Goal: Transaction & Acquisition: Purchase product/service

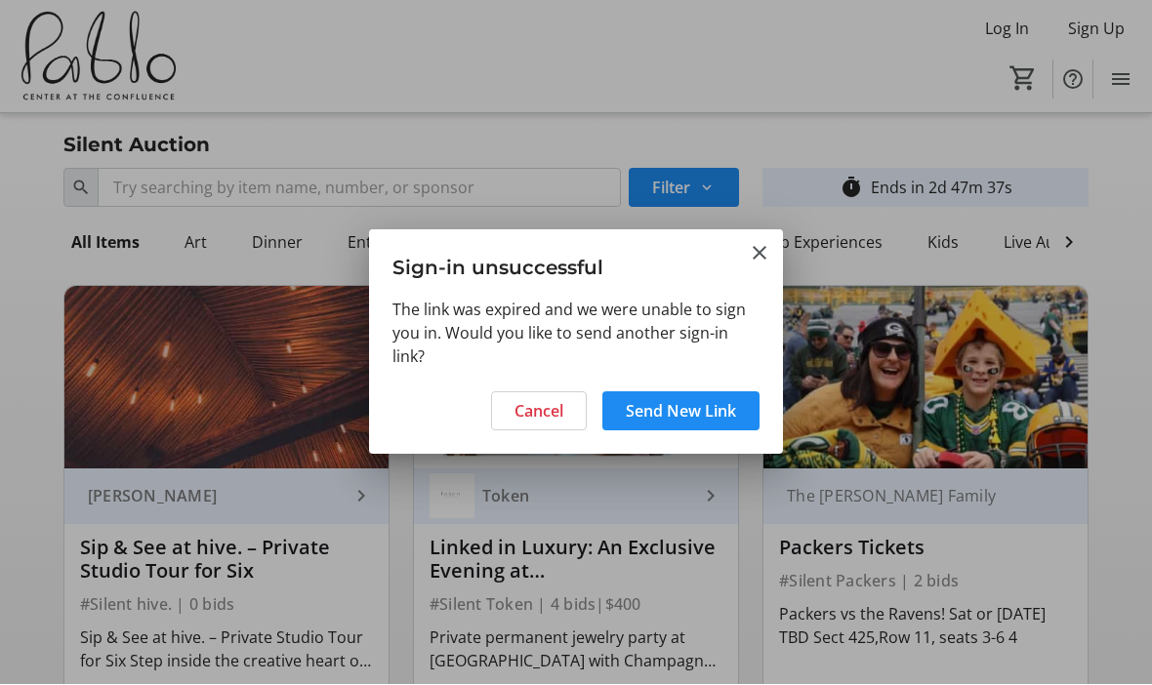
click at [761, 243] on mat-icon "Close" at bounding box center [759, 253] width 23 height 23
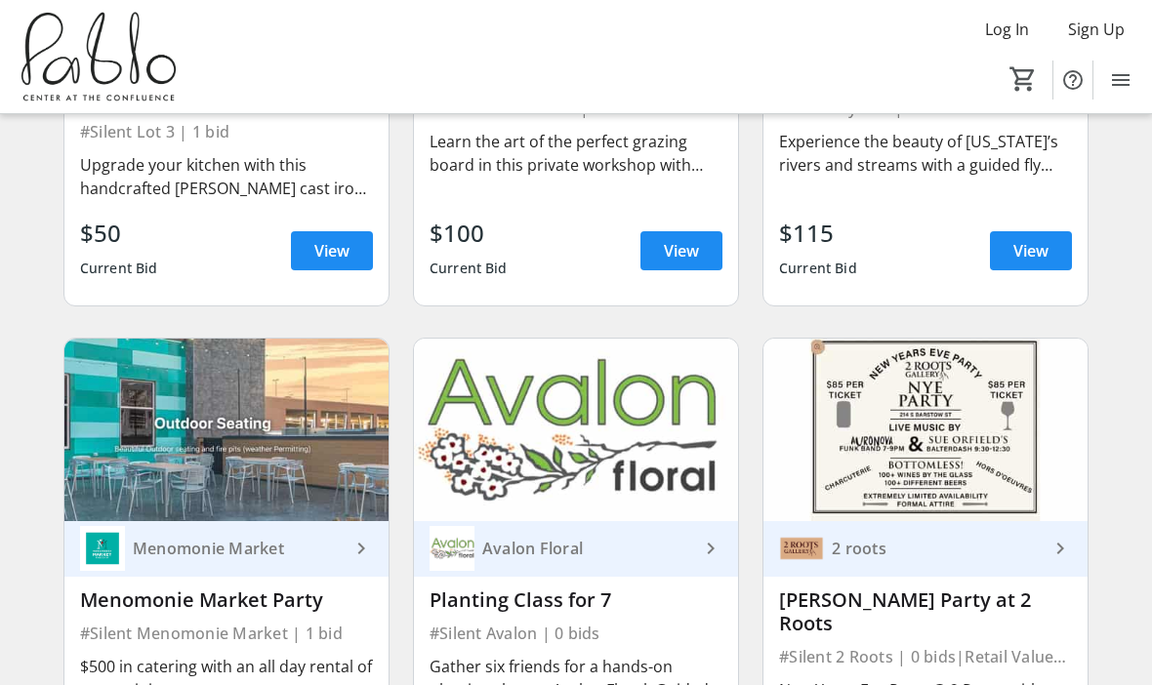
scroll to position [2040, 0]
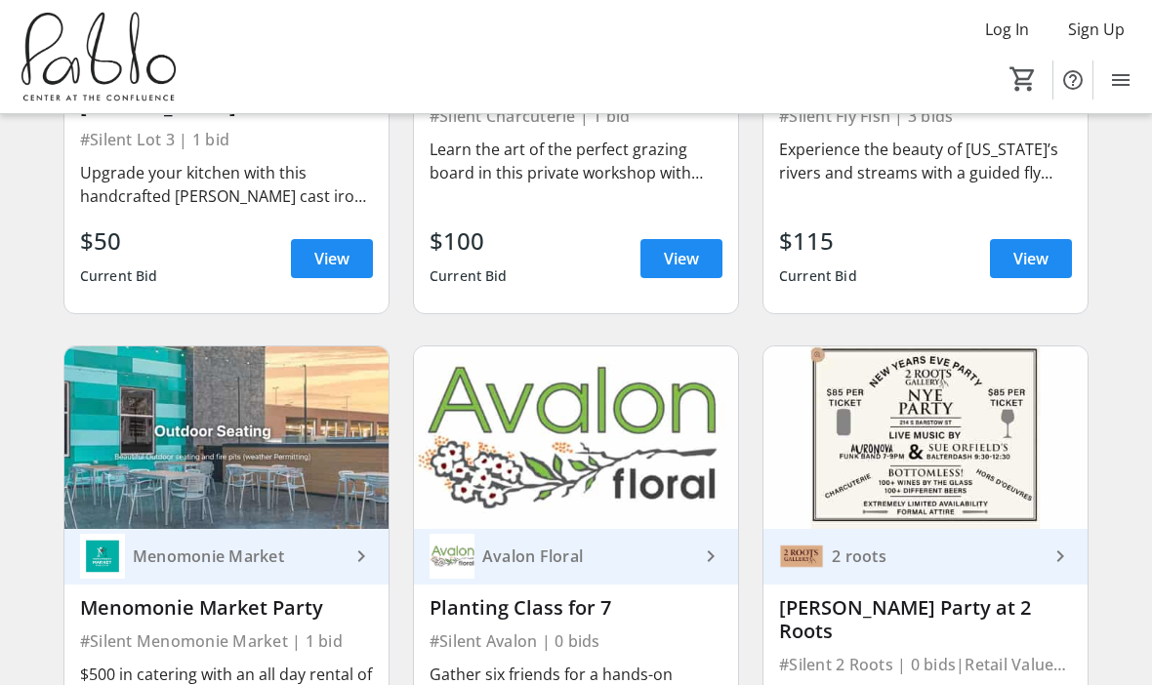
click at [8, 236] on div "Search Filter timer_outline Ends in 2d 45m 26s All Items Art Dinner Entertainme…" at bounding box center [576, 275] width 1144 height 4308
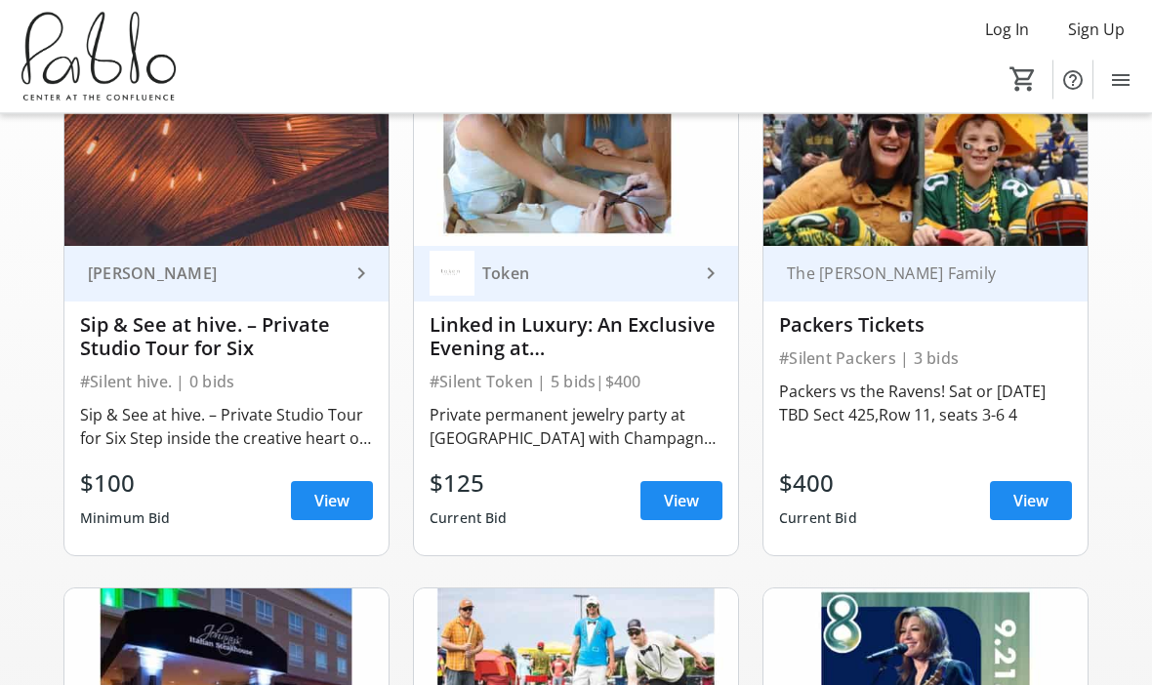
scroll to position [224, 0]
click at [193, 346] on div "Sip & See at hive. – Private Studio Tour for Six" at bounding box center [226, 336] width 293 height 47
click at [346, 504] on span "View" at bounding box center [331, 500] width 35 height 23
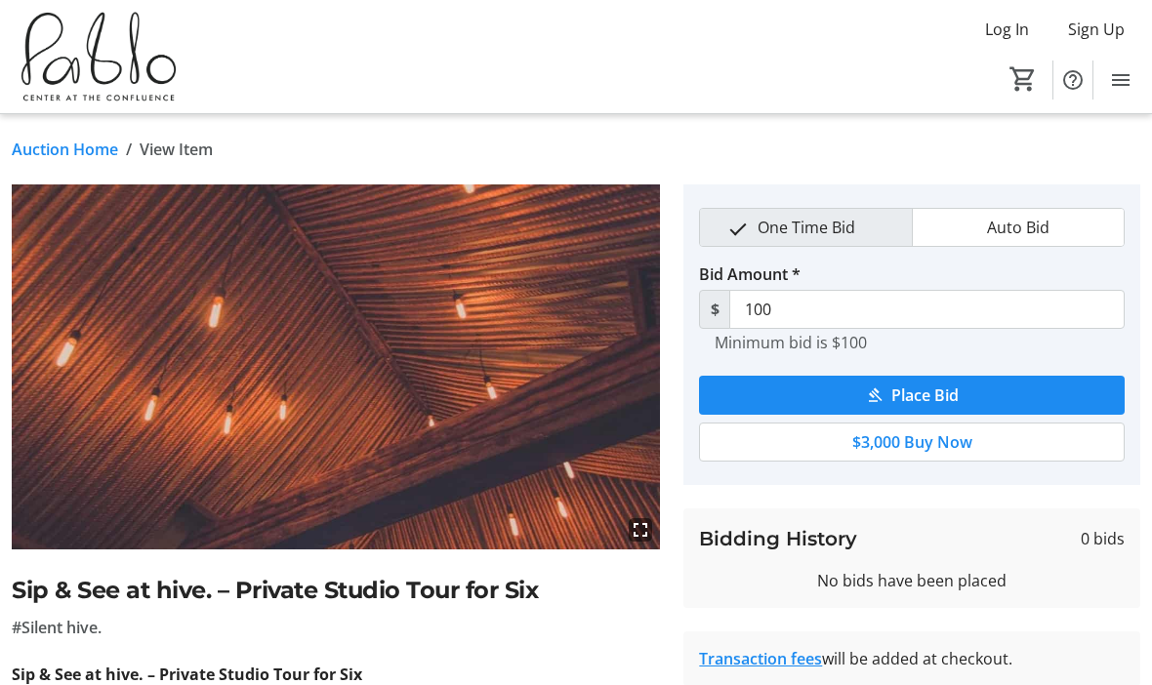
scroll to position [224, 0]
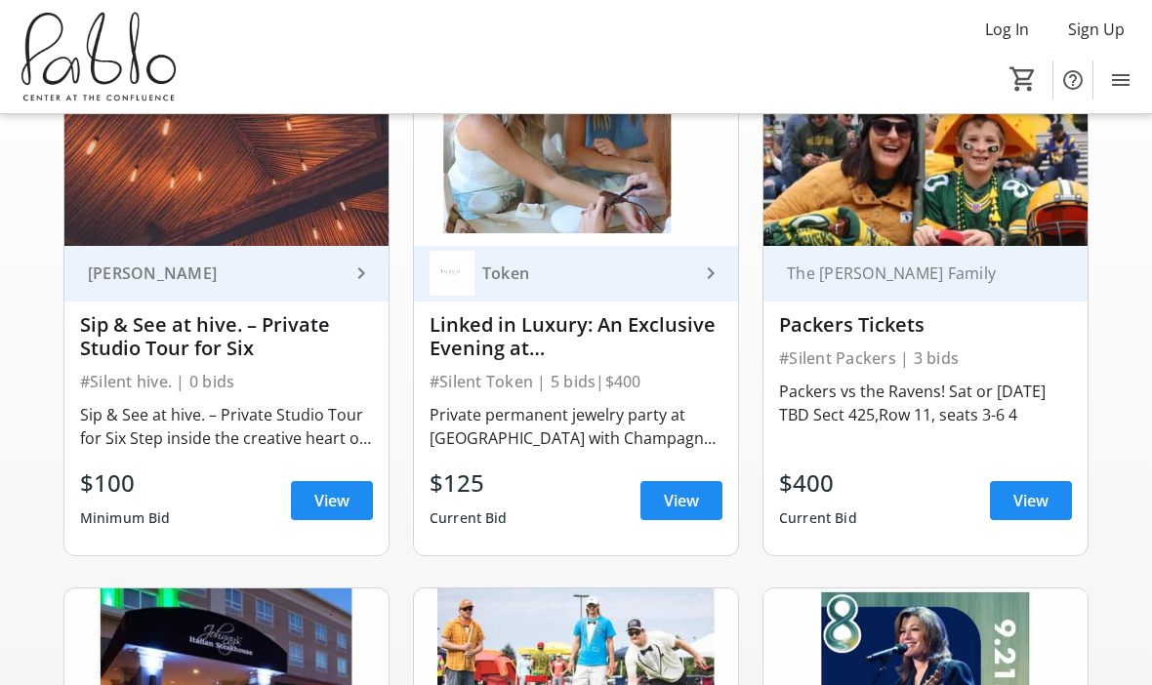
click at [576, 357] on div "Linked in Luxury: An Exclusive Evening at [GEOGRAPHIC_DATA]" at bounding box center [575, 336] width 293 height 47
click at [701, 512] on span at bounding box center [681, 500] width 82 height 47
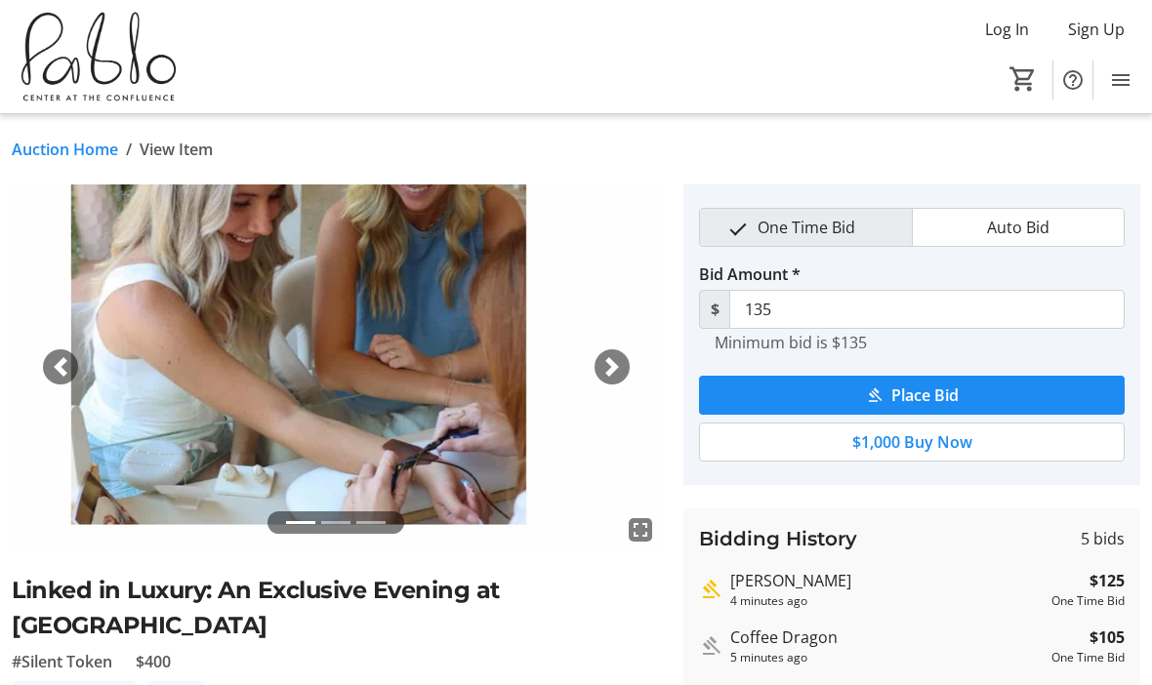
click at [64, 365] on span "button" at bounding box center [61, 367] width 20 height 20
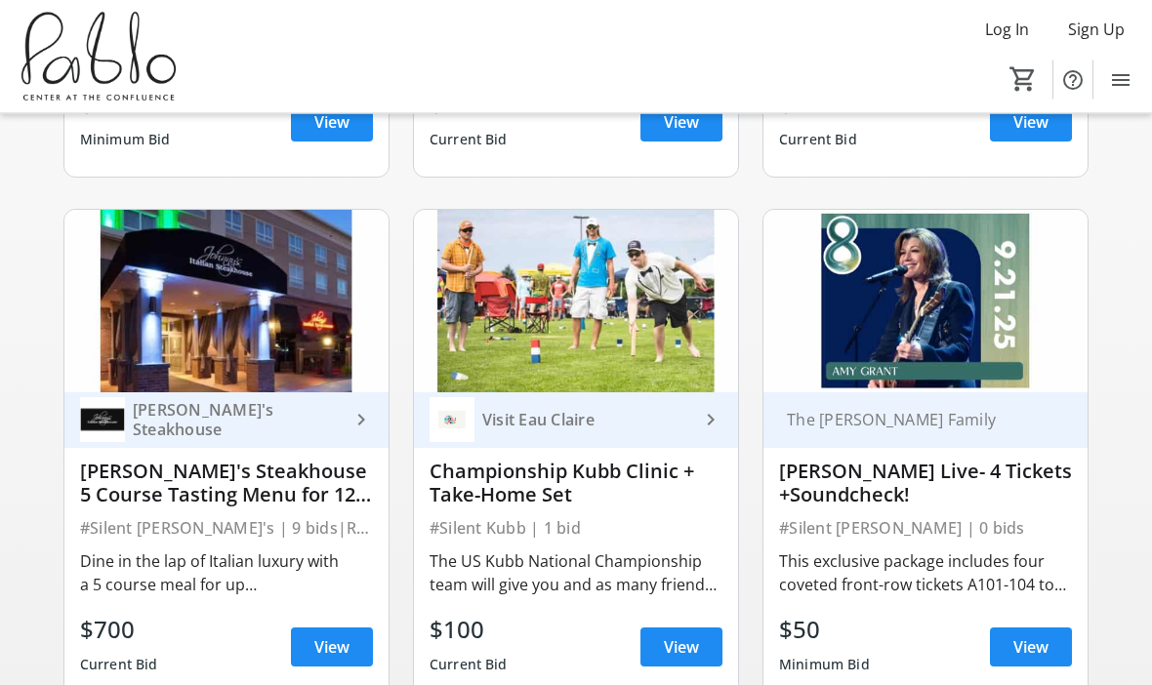
scroll to position [602, 0]
click at [347, 661] on span at bounding box center [332, 647] width 82 height 47
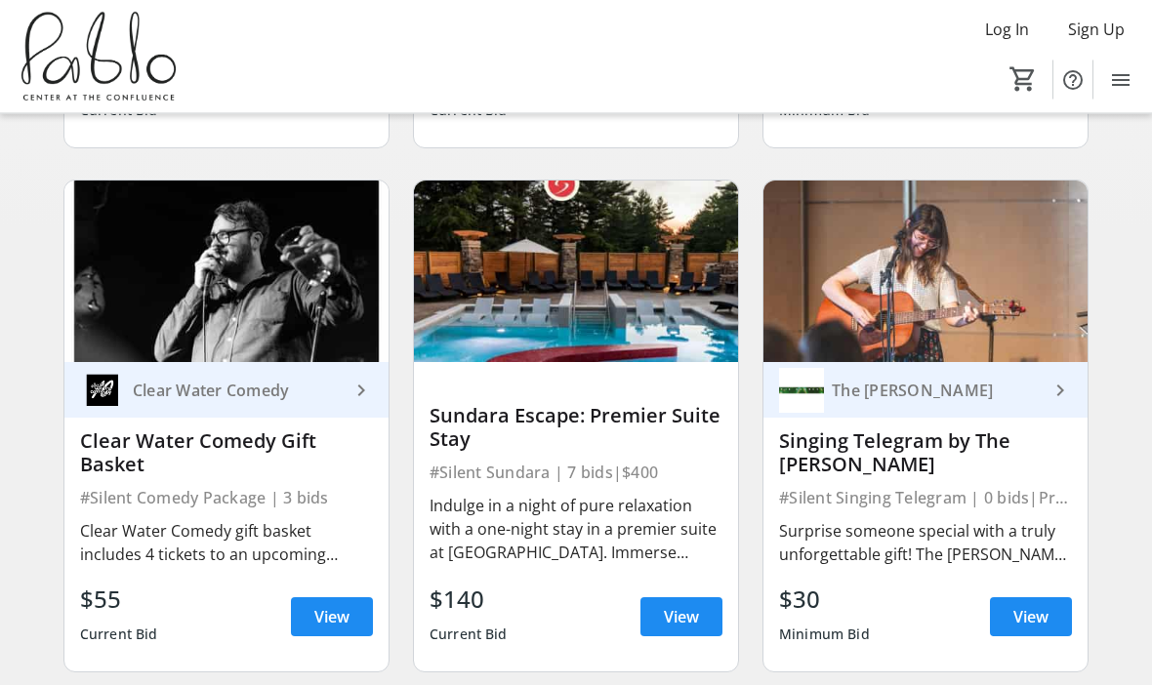
scroll to position [1158, 0]
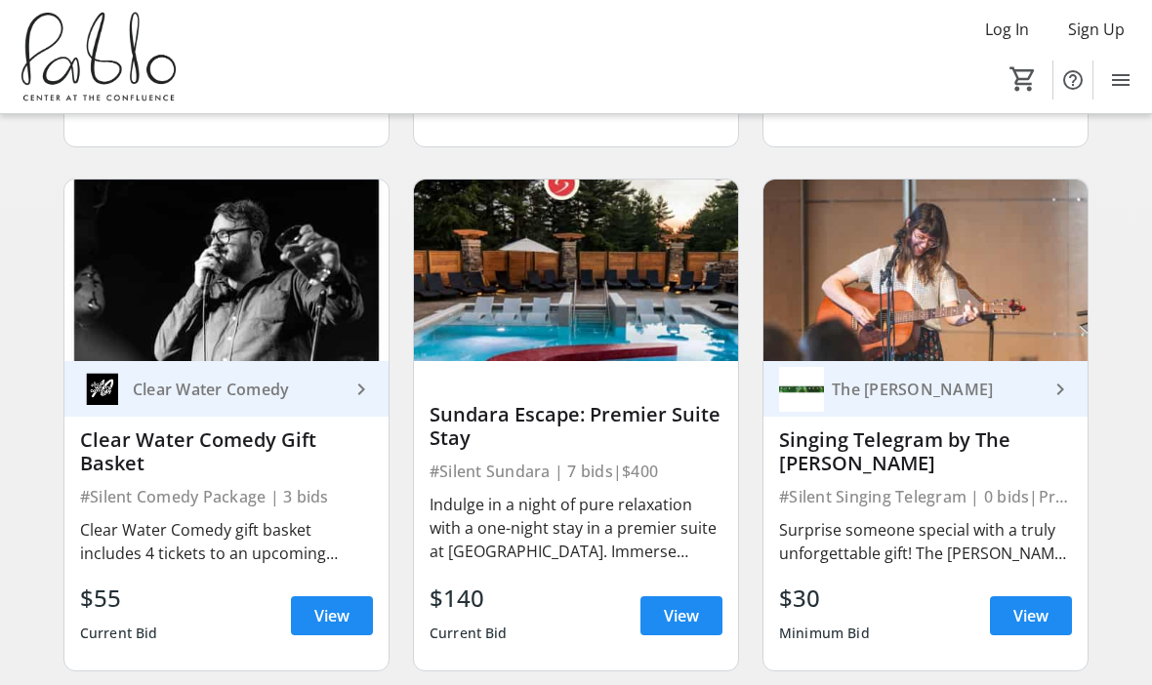
click at [673, 621] on span "View" at bounding box center [681, 615] width 35 height 23
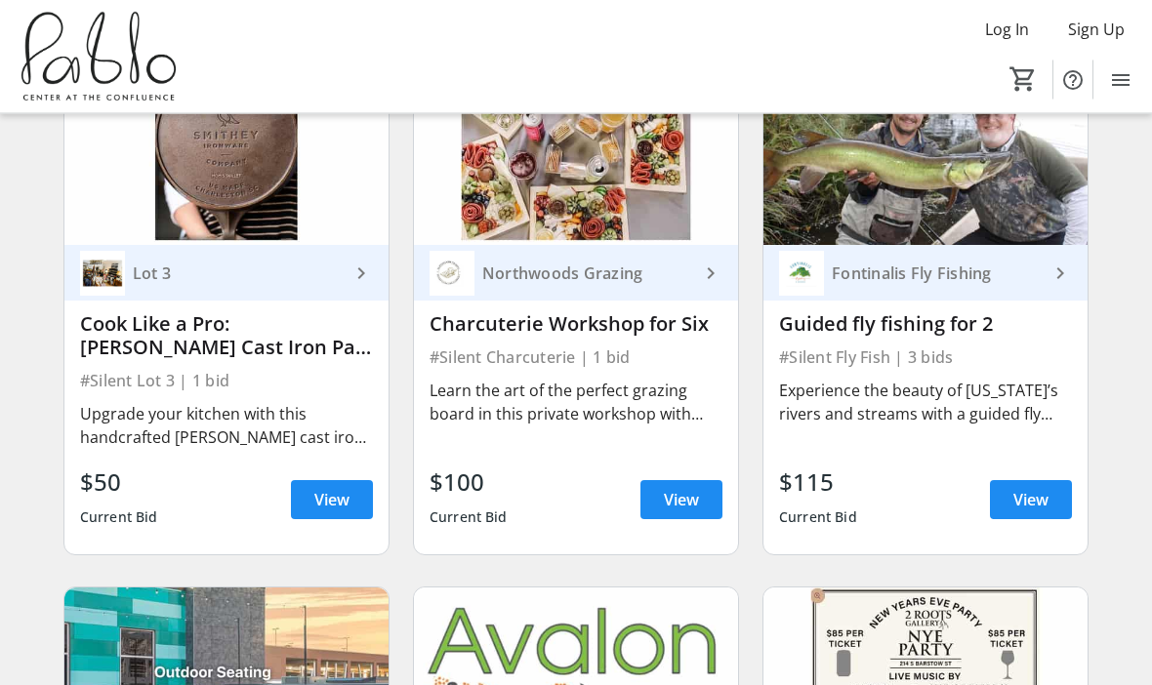
scroll to position [1800, 0]
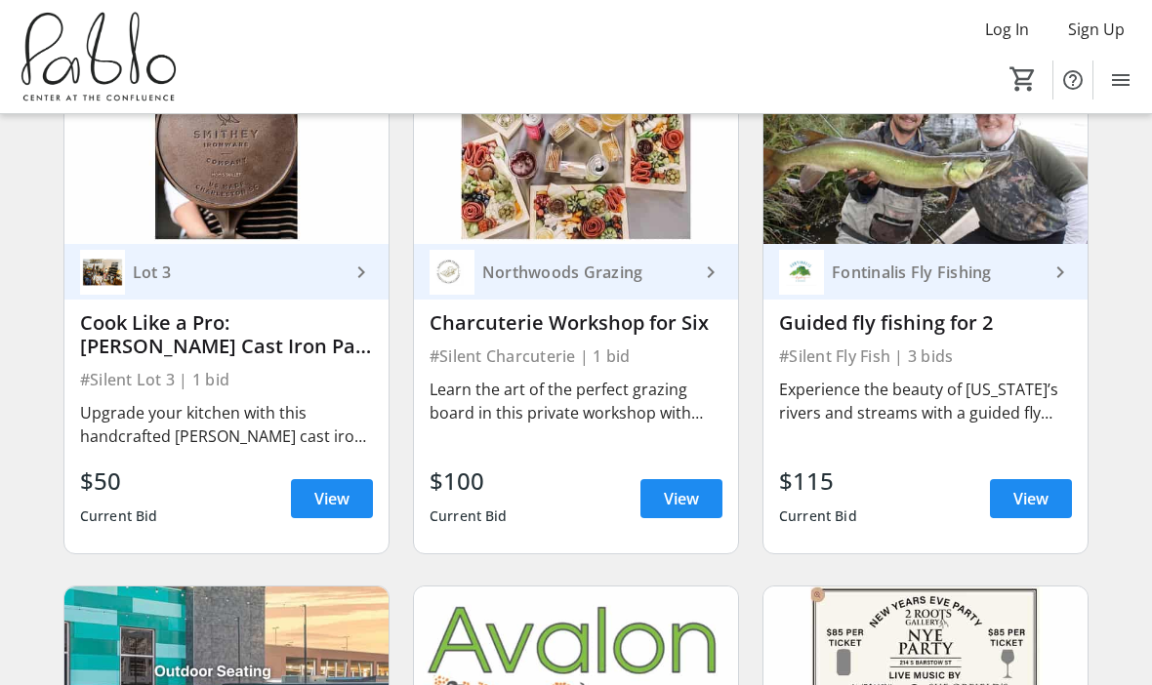
click at [600, 338] on div "Charcuterie Workshop for Six" at bounding box center [575, 322] width 293 height 31
click at [694, 511] on span at bounding box center [681, 498] width 82 height 47
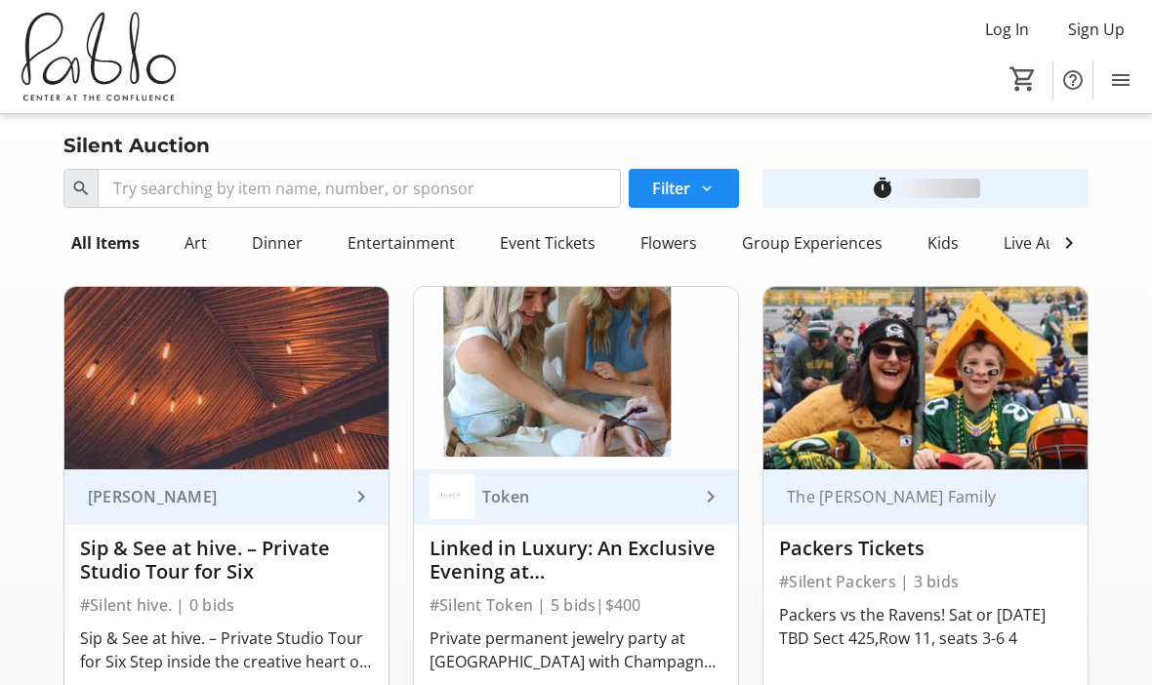
scroll to position [1800, 0]
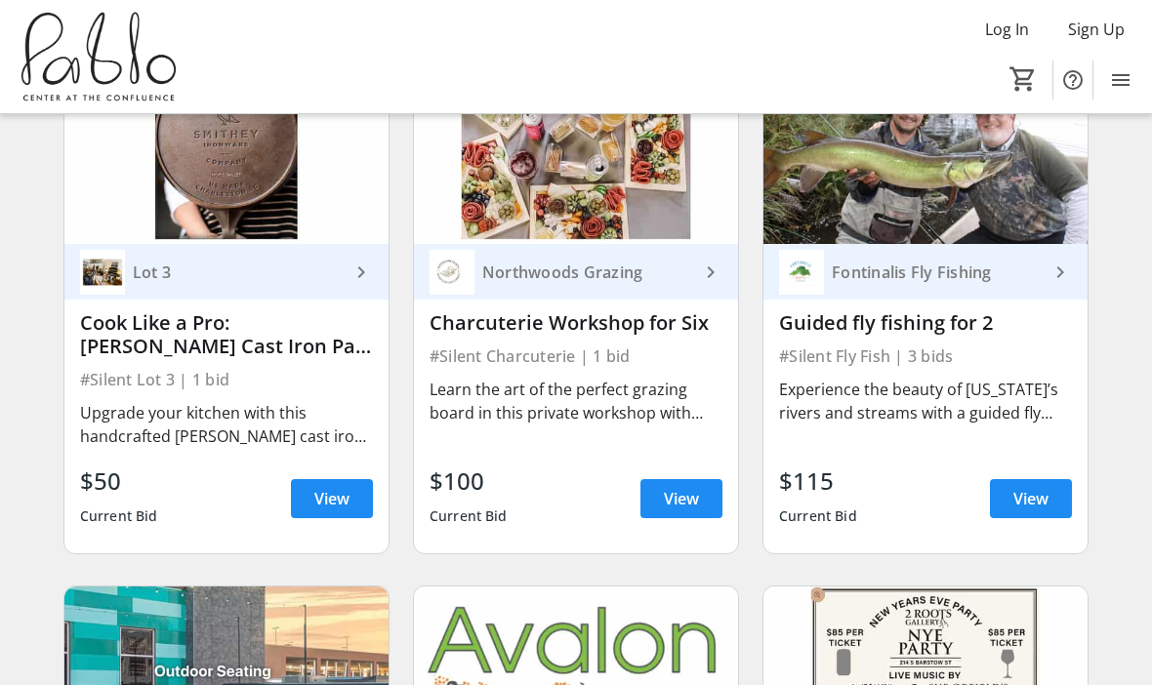
click at [1037, 500] on span "View" at bounding box center [1030, 498] width 35 height 23
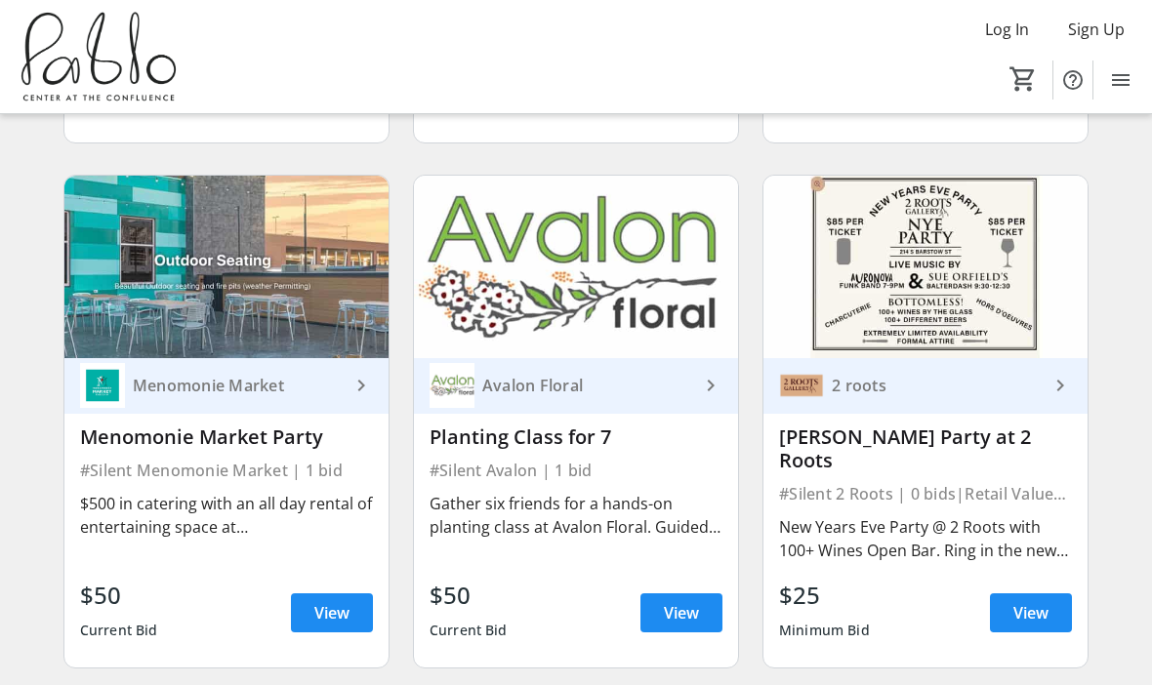
scroll to position [2210, 0]
click at [266, 436] on div "Menomonie Market Party" at bounding box center [226, 438] width 293 height 23
click at [345, 602] on span "View" at bounding box center [331, 613] width 35 height 23
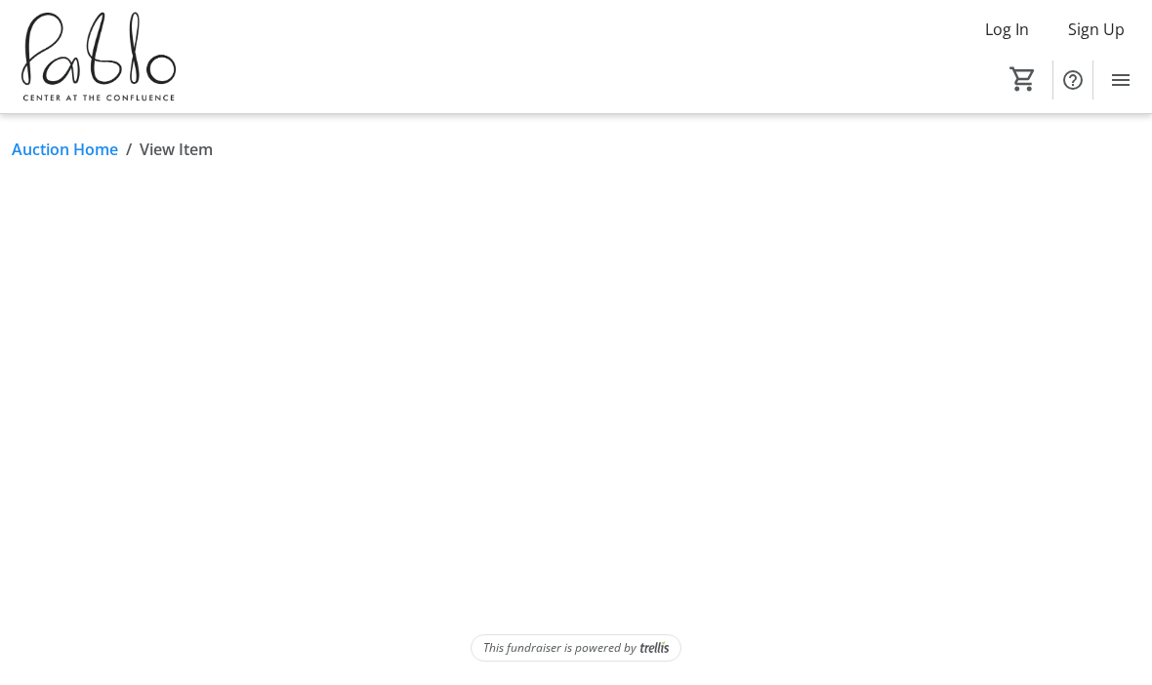
scroll to position [67, 0]
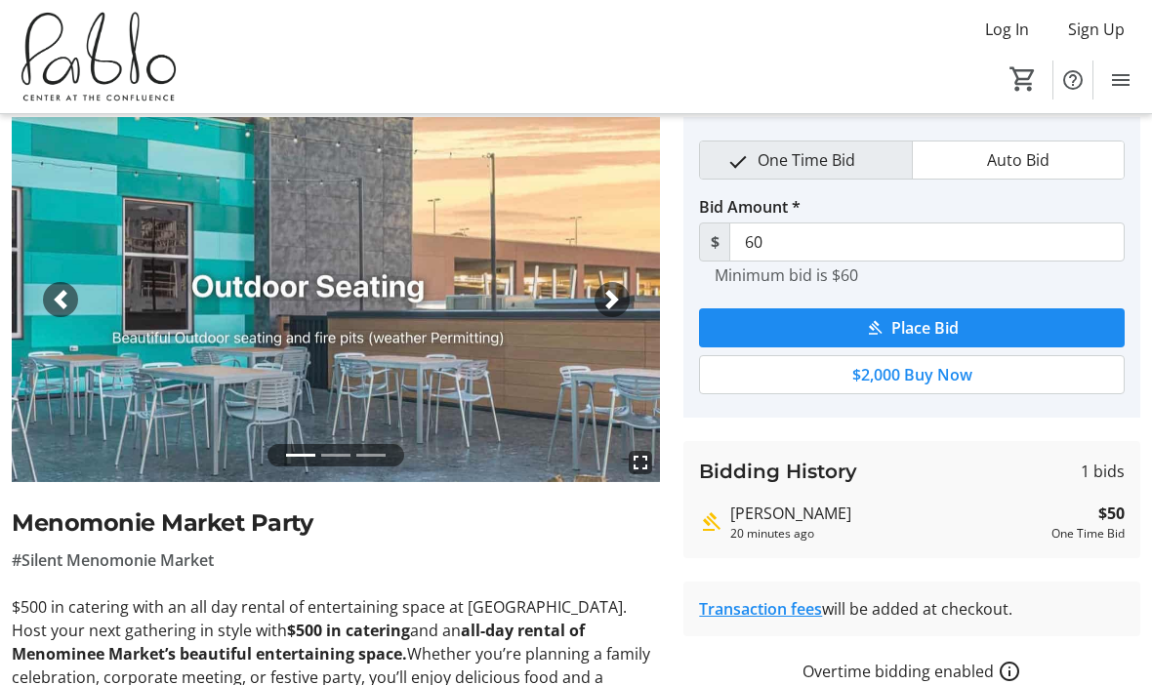
click at [614, 300] on span "button" at bounding box center [612, 300] width 20 height 20
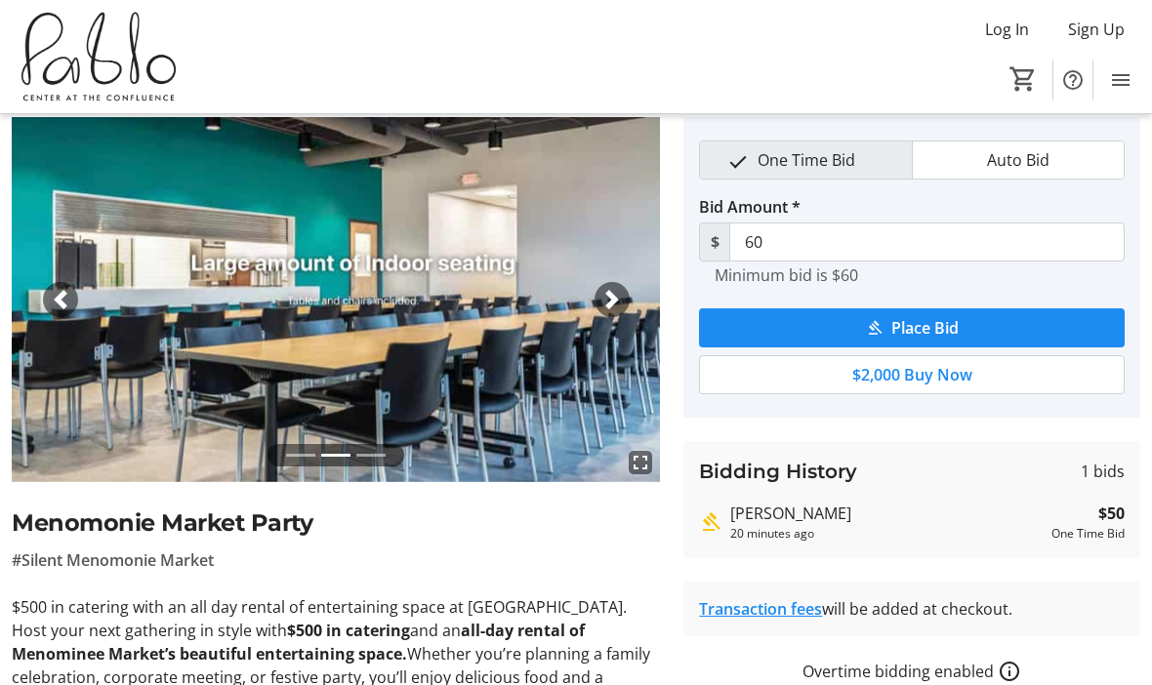
click at [605, 301] on span "button" at bounding box center [612, 300] width 20 height 20
click at [602, 306] on span "button" at bounding box center [612, 300] width 20 height 20
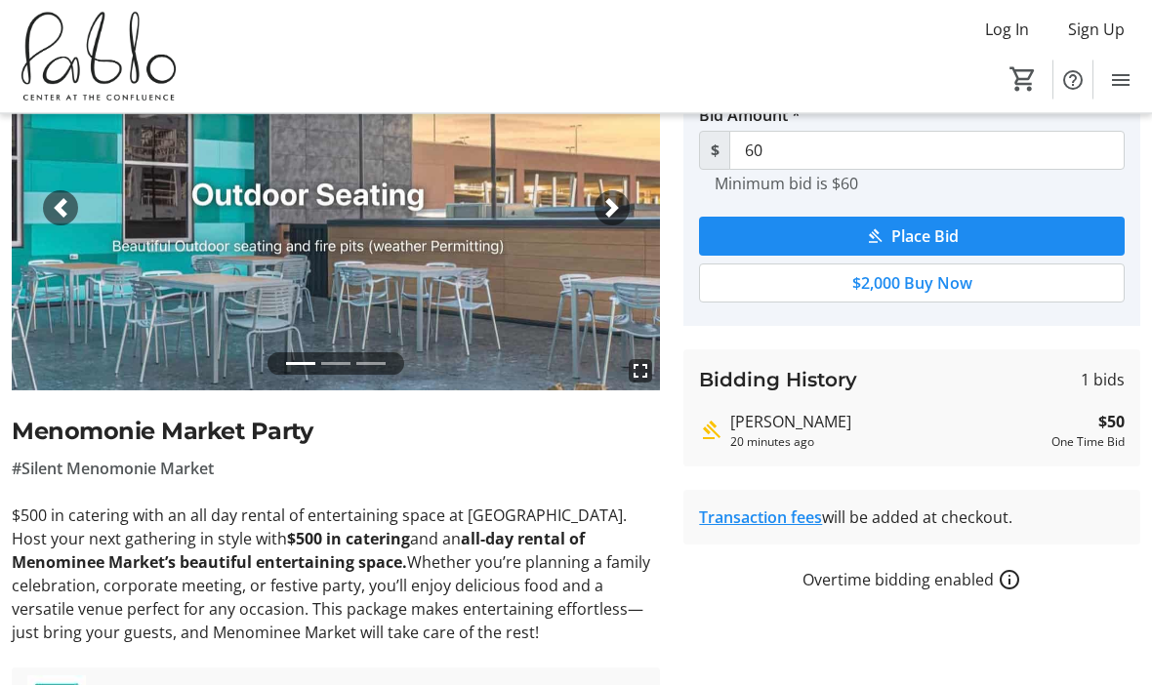
scroll to position [0, 0]
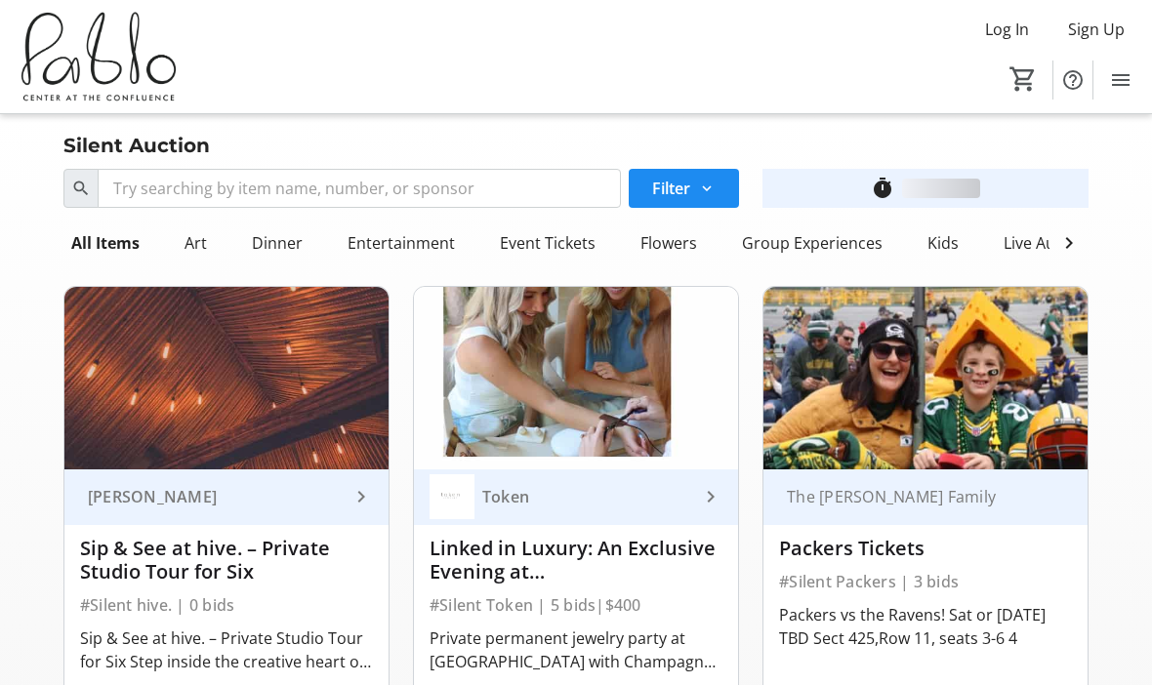
scroll to position [2210, 0]
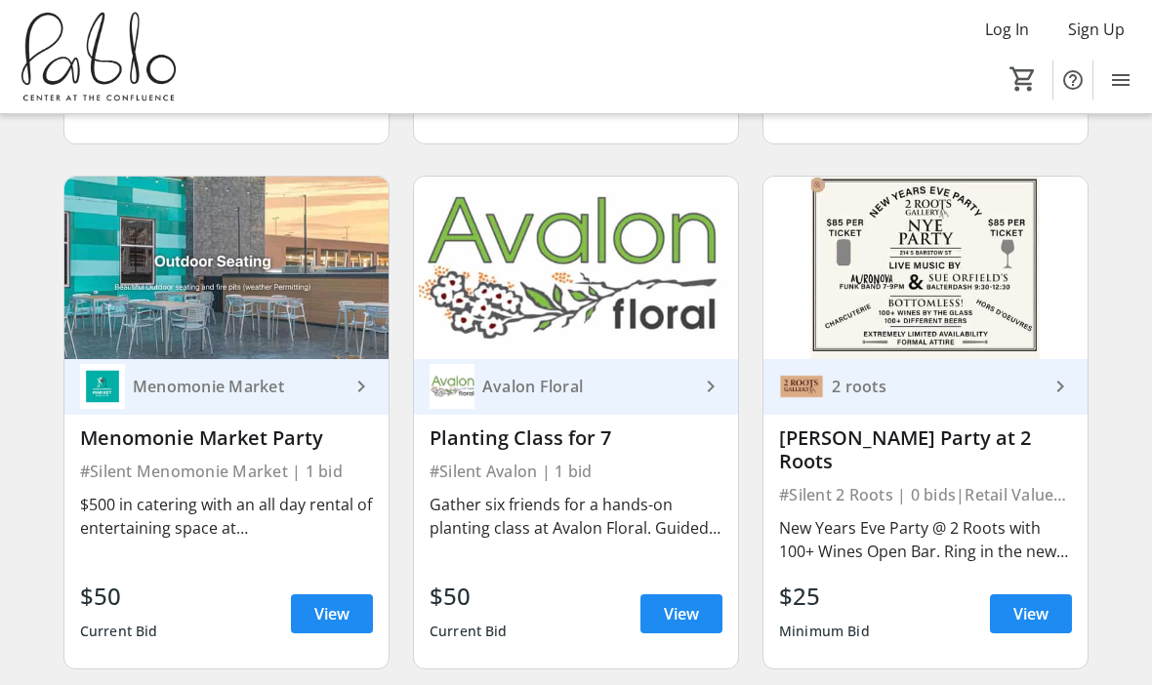
click at [933, 439] on div "[PERSON_NAME] Party at 2 Roots" at bounding box center [925, 450] width 293 height 47
click at [1034, 602] on span "View" at bounding box center [1030, 613] width 35 height 23
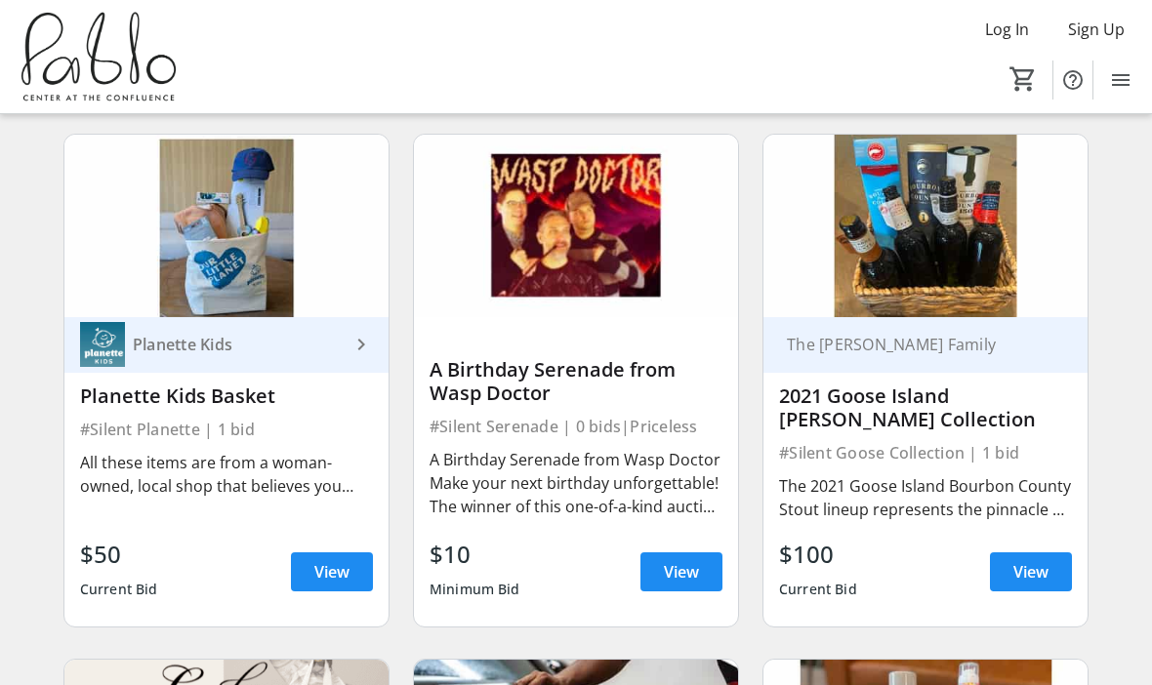
scroll to position [3301, 0]
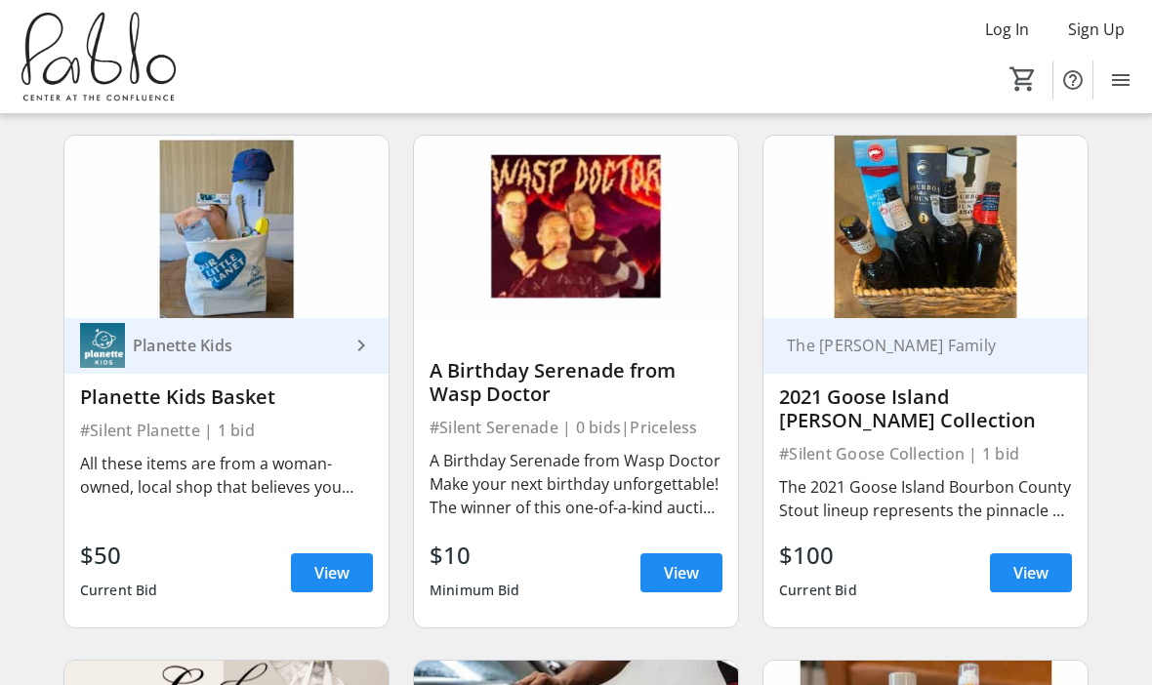
click at [1036, 561] on span "View" at bounding box center [1030, 572] width 35 height 23
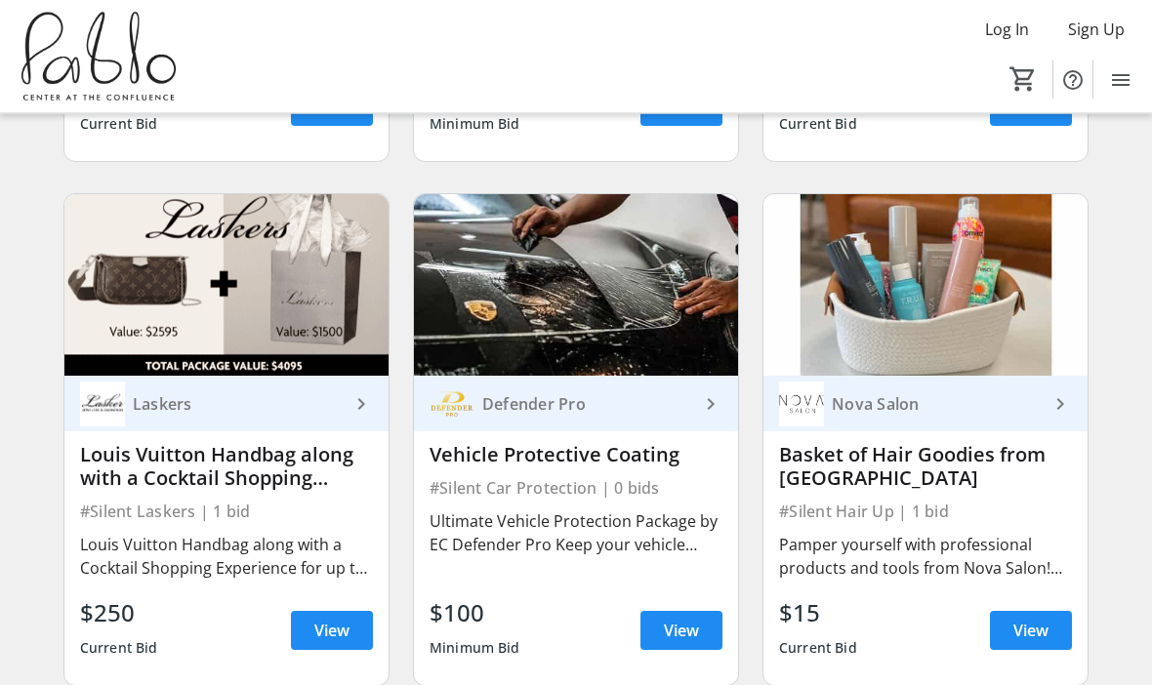
scroll to position [3767, 0]
click at [342, 619] on span "View" at bounding box center [331, 630] width 35 height 23
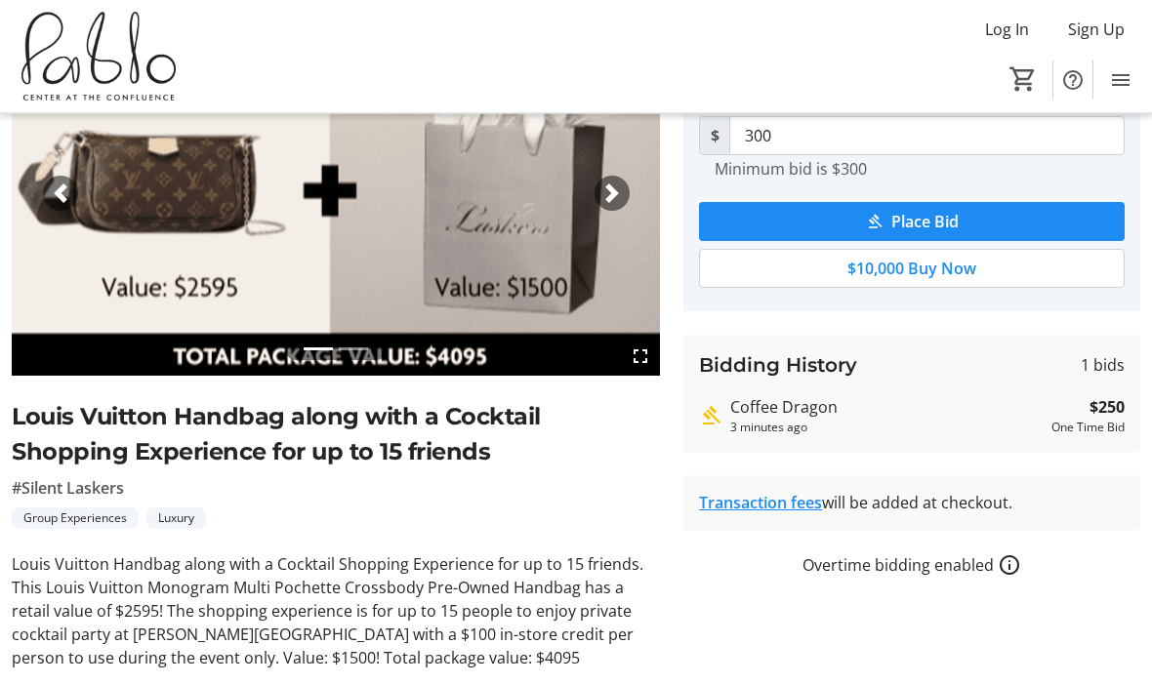
scroll to position [262, 0]
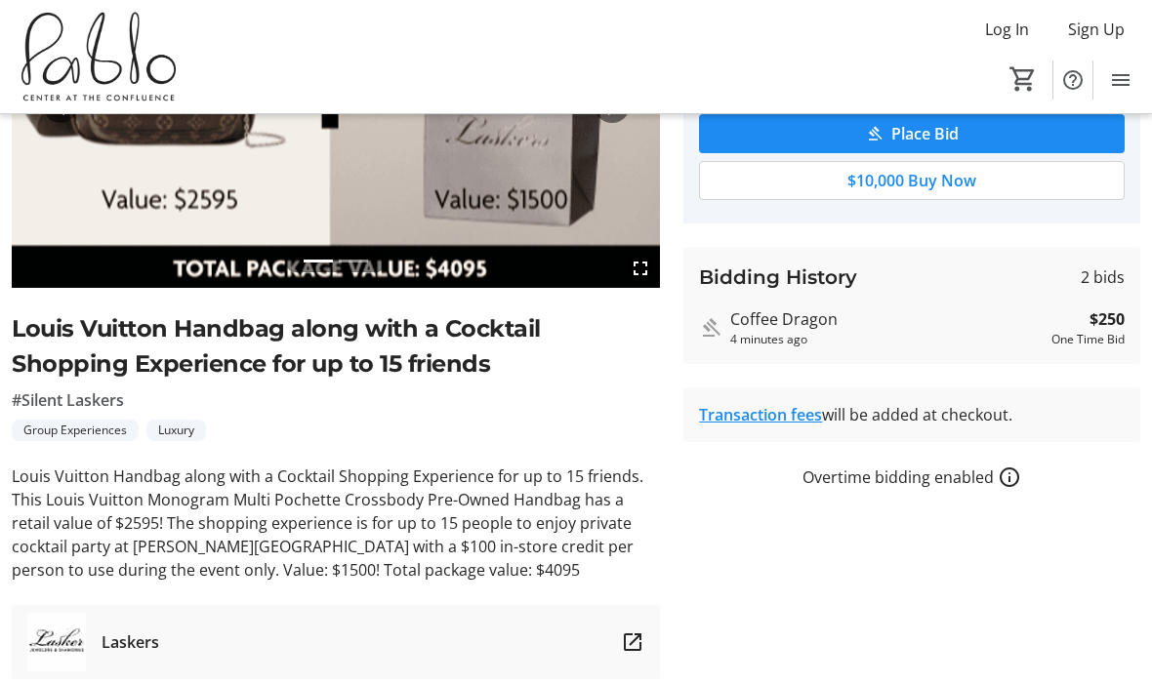
type input "350"
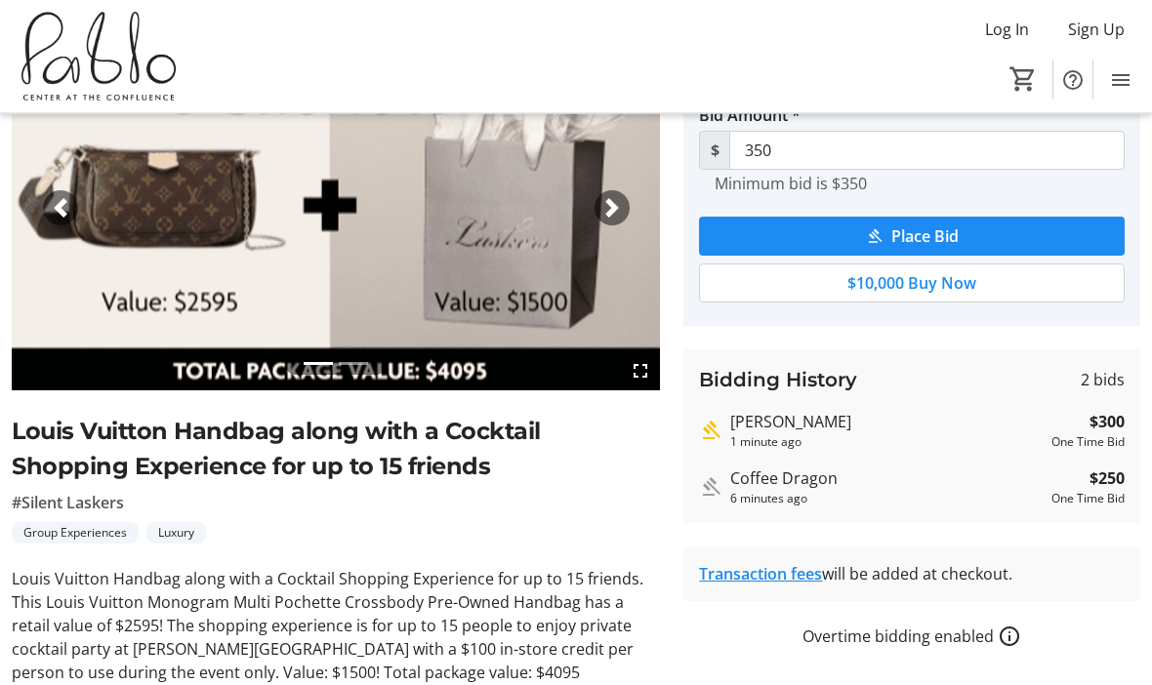
scroll to position [0, 0]
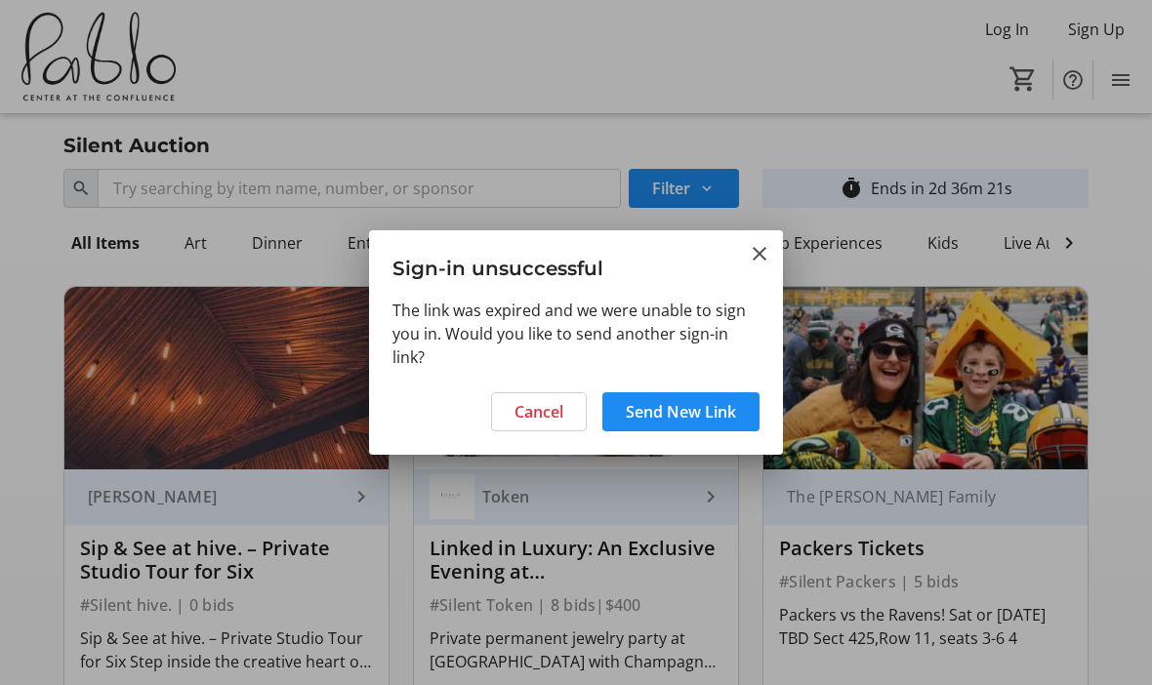
click at [763, 253] on mat-icon "Close" at bounding box center [759, 253] width 23 height 23
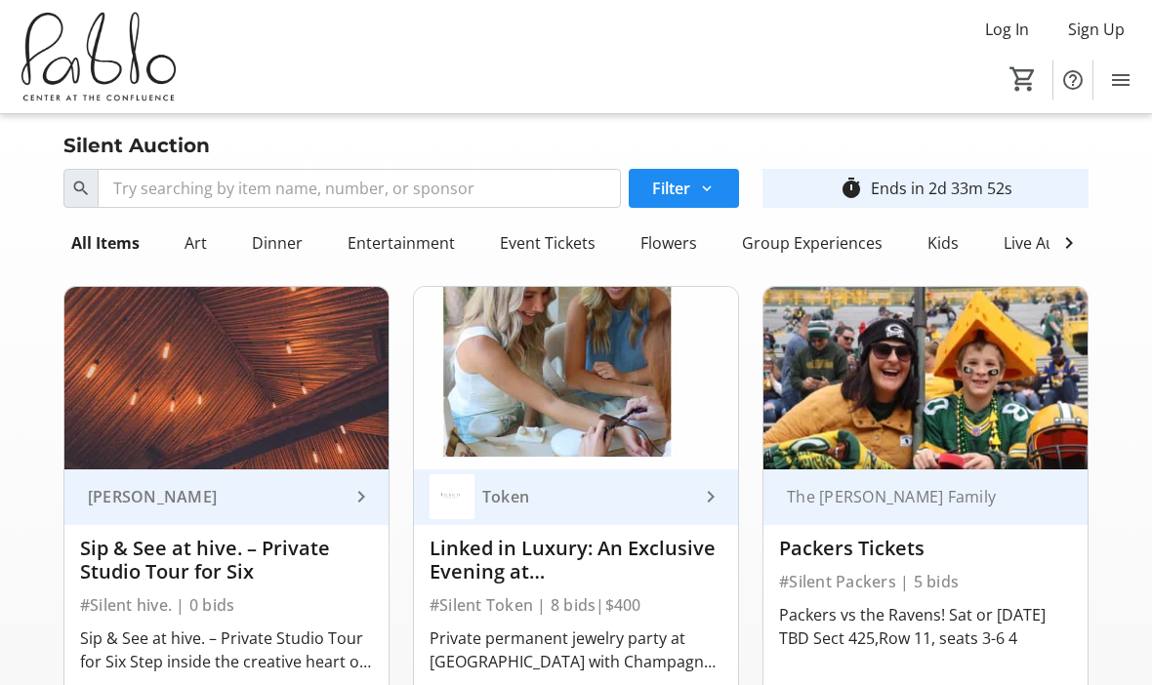
click at [835, 243] on div "Group Experiences" at bounding box center [812, 243] width 156 height 39
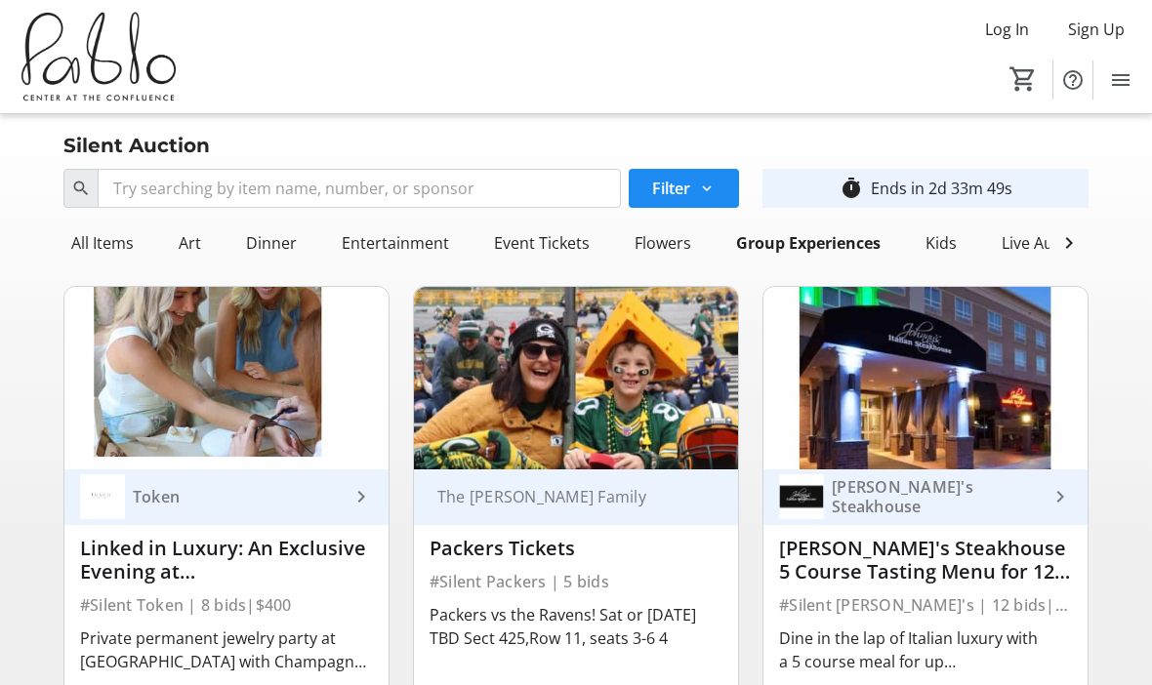
click at [1026, 240] on div "Live Auction" at bounding box center [1046, 243] width 104 height 39
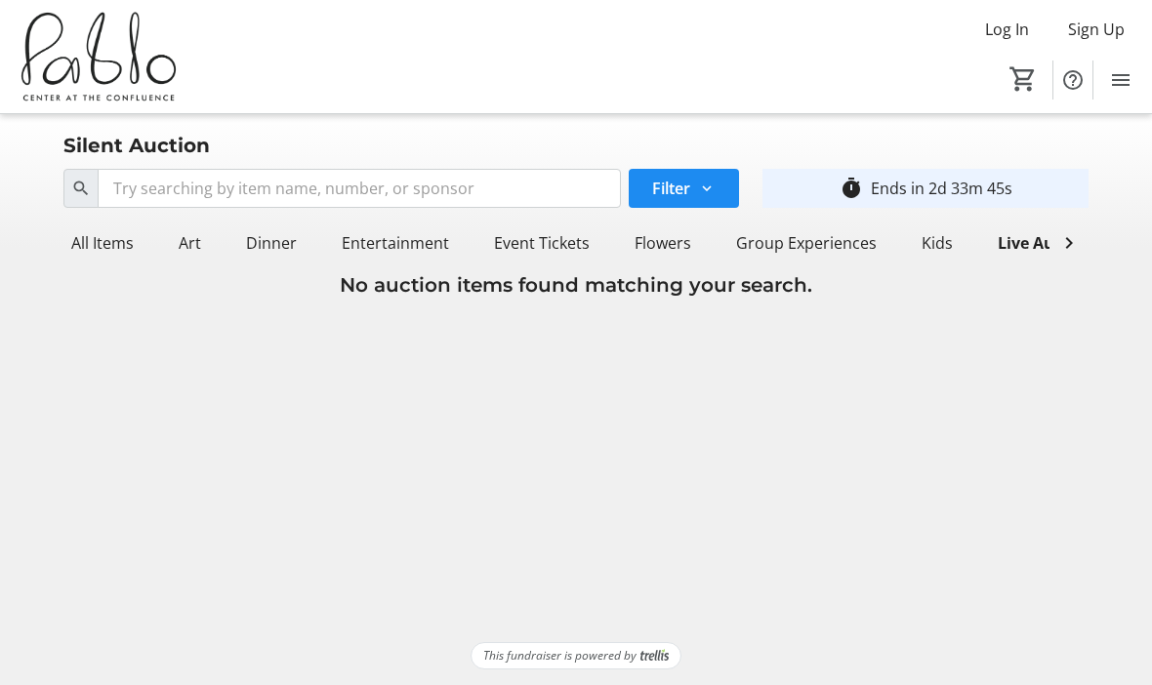
click at [89, 250] on div "All Items" at bounding box center [102, 243] width 78 height 39
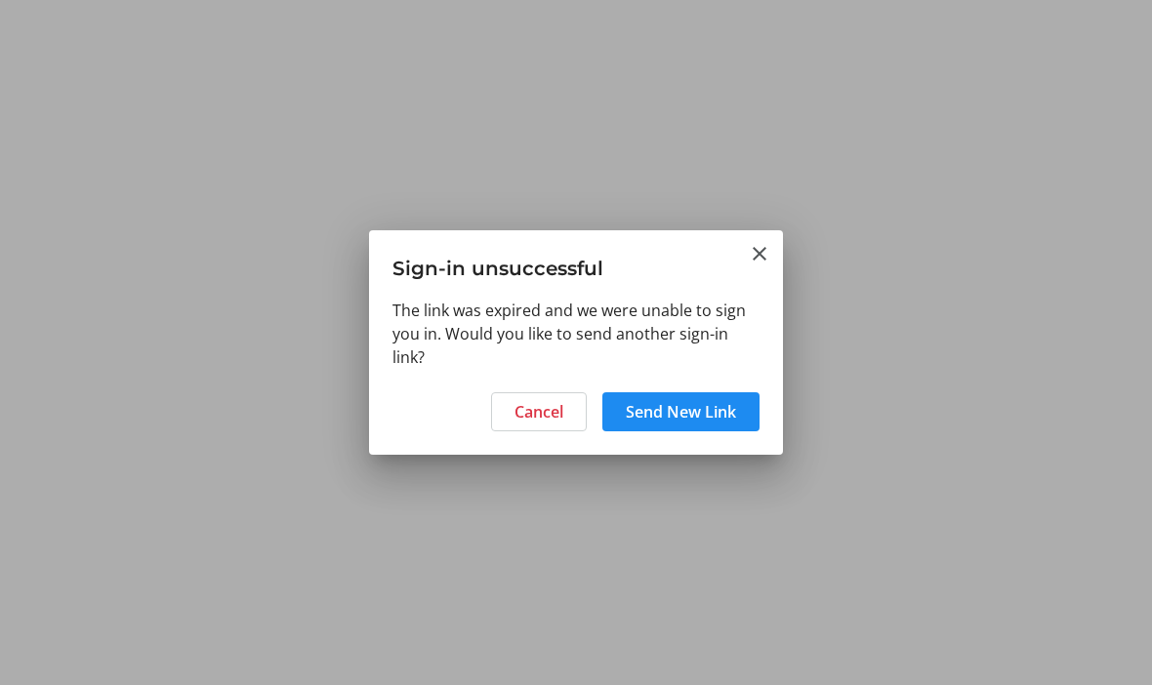
click at [536, 408] on span "Cancel" at bounding box center [538, 411] width 49 height 23
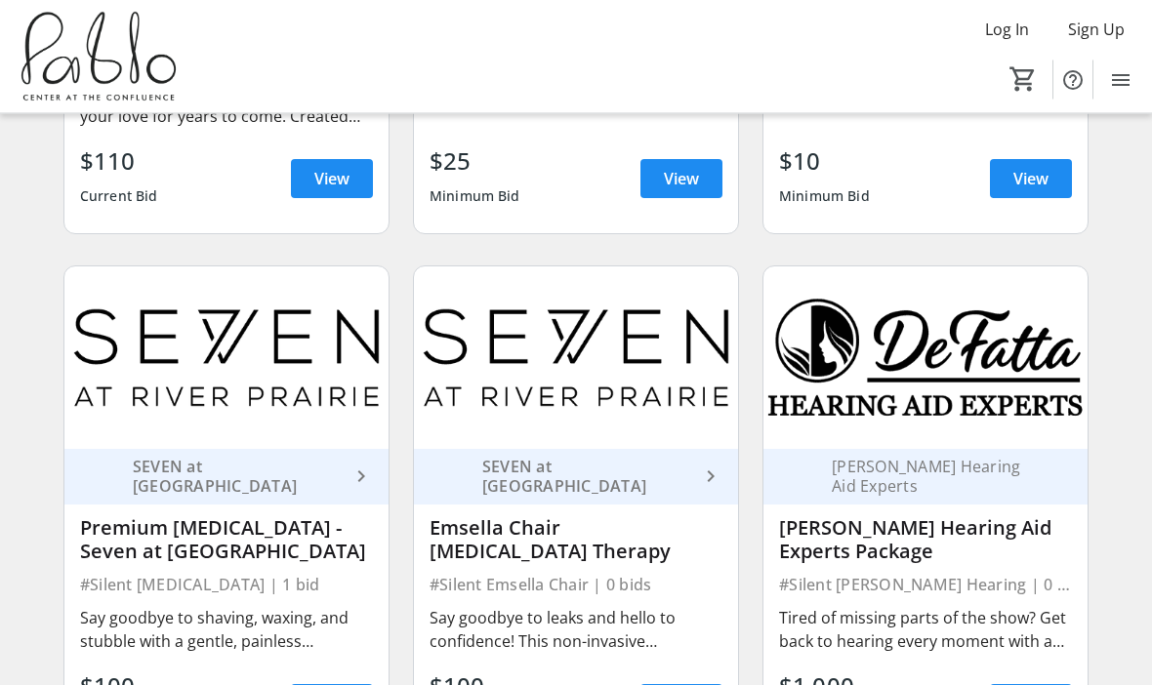
scroll to position [4763, 0]
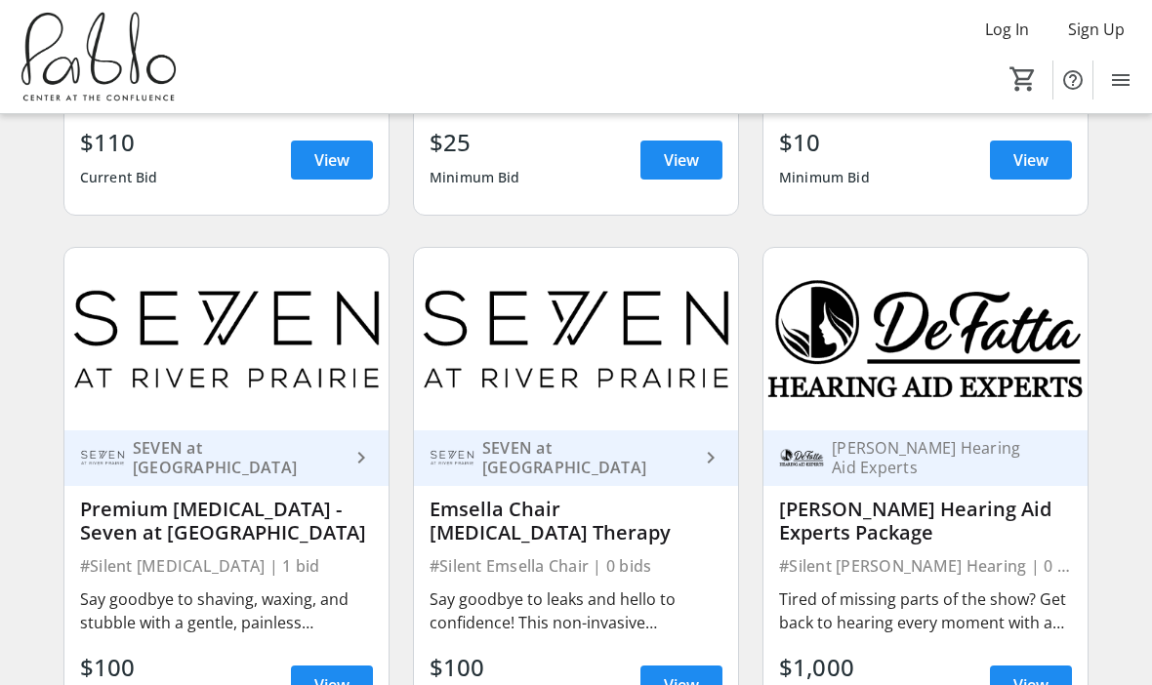
click at [128, 498] on div "Premium [MEDICAL_DATA] - Seven at [GEOGRAPHIC_DATA]" at bounding box center [226, 521] width 293 height 47
click at [365, 446] on mat-icon "keyboard_arrow_right" at bounding box center [360, 457] width 23 height 23
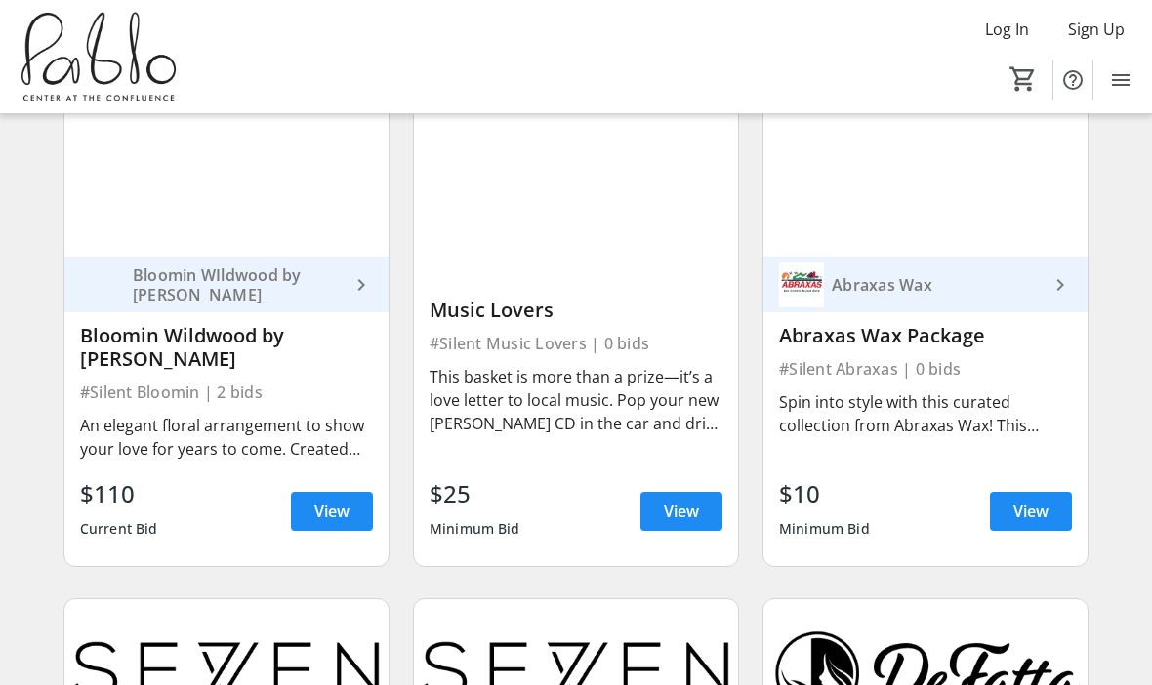
scroll to position [4333, 0]
